Goal: Navigation & Orientation: Find specific page/section

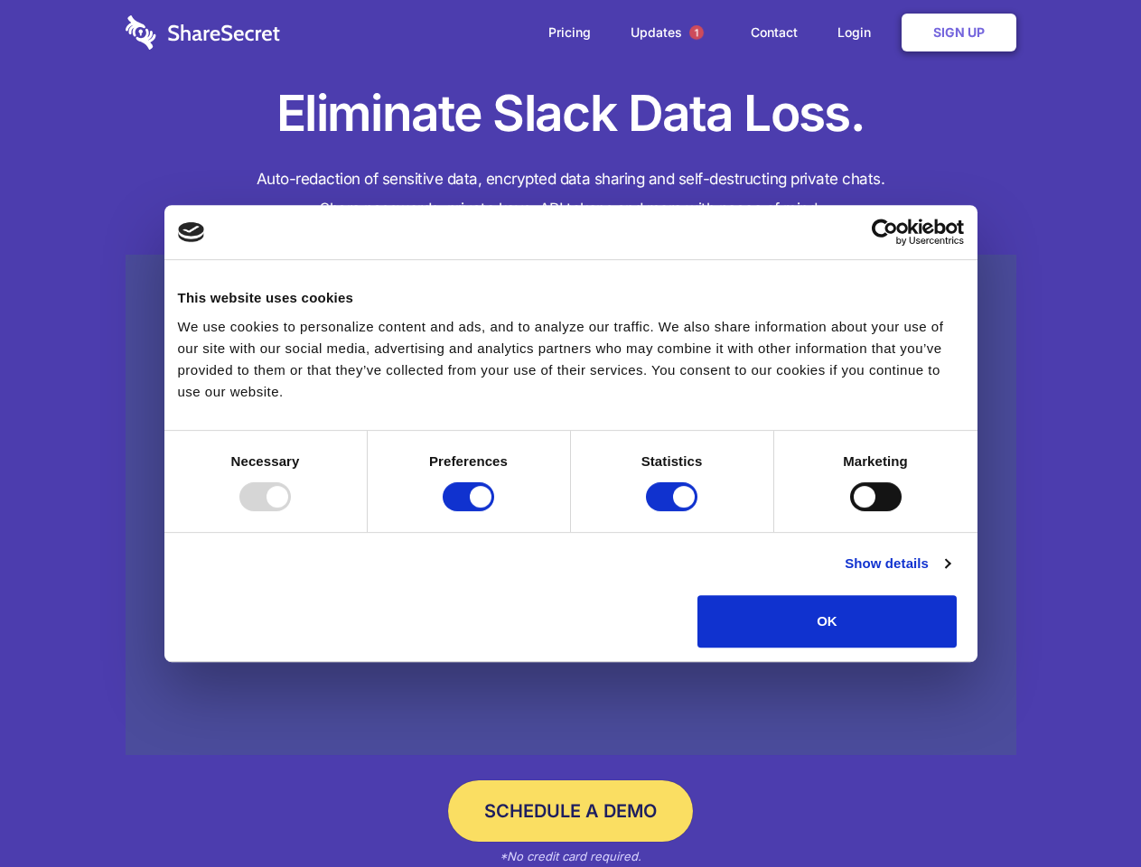
click at [291, 511] on div at bounding box center [264, 496] width 51 height 29
click at [494, 511] on input "Preferences" at bounding box center [468, 496] width 51 height 29
checkbox input "false"
click at [674, 511] on input "Statistics" at bounding box center [671, 496] width 51 height 29
checkbox input "false"
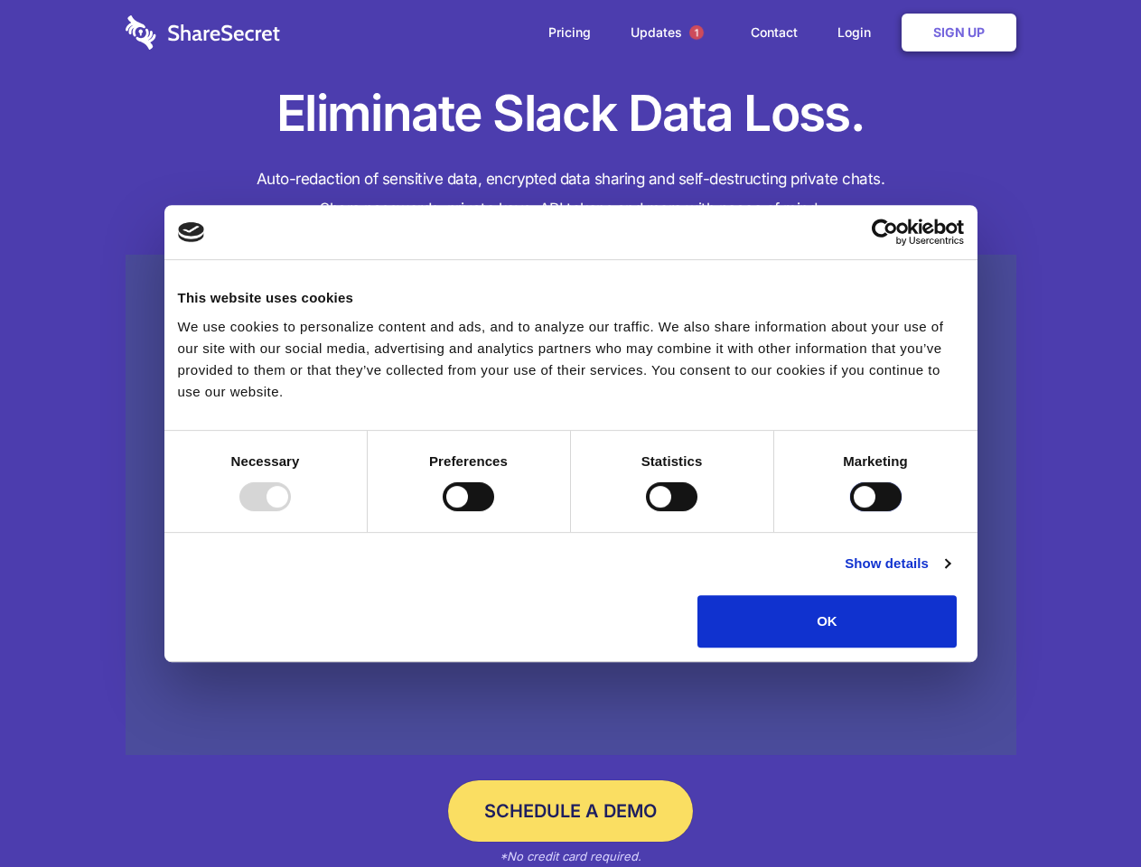
click at [850, 511] on input "Marketing" at bounding box center [875, 496] width 51 height 29
checkbox input "true"
click at [949, 575] on link "Show details" at bounding box center [897, 564] width 105 height 22
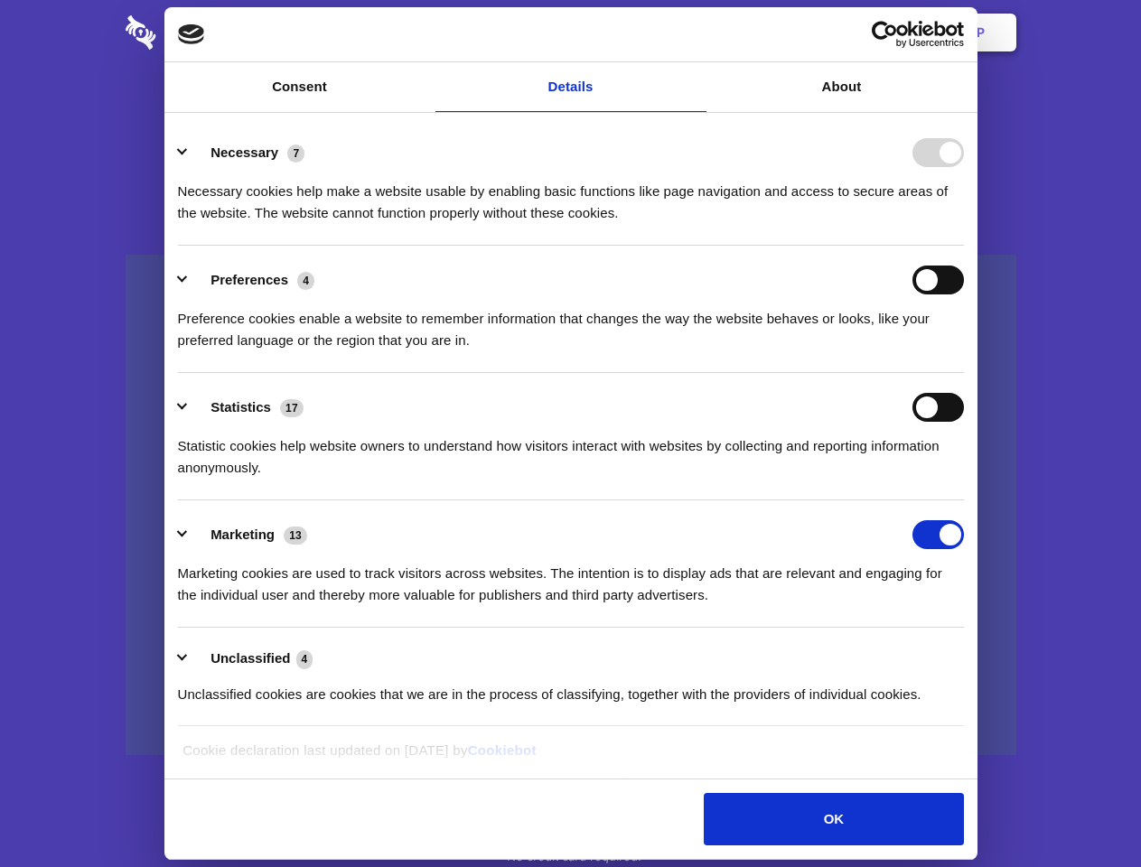
click at [964, 246] on li "Necessary 7 Necessary cookies help make a website usable by enabling basic func…" at bounding box center [571, 181] width 786 height 127
click at [696, 33] on span "1" at bounding box center [696, 32] width 14 height 14
